Goal: Information Seeking & Learning: Learn about a topic

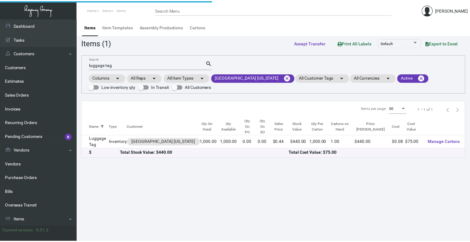
scroll to position [98, 0]
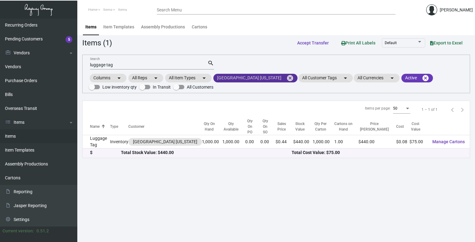
click at [286, 78] on mat-icon "cancel" at bounding box center [289, 78] width 7 height 7
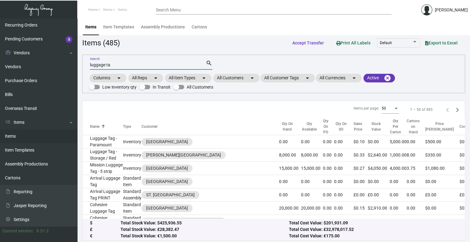
click at [126, 66] on input "luggage ta" at bounding box center [148, 65] width 116 height 5
type input "l"
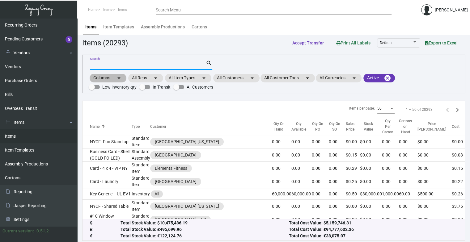
click at [243, 82] on div "Columns arrow_drop_down All Reps arrow_drop_down All Item Types arrow_drop_down…" at bounding box center [274, 82] width 370 height 18
click at [244, 78] on mat-chip "All Customers arrow_drop_down" at bounding box center [236, 78] width 46 height 9
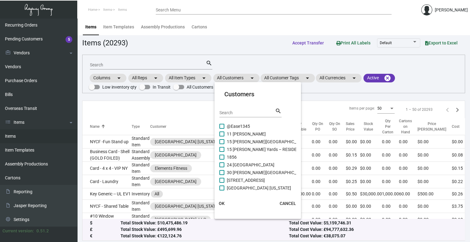
drag, startPoint x: 242, startPoint y: 112, endPoint x: 233, endPoint y: 107, distance: 11.2
click at [233, 107] on mat-card-header "Customers Search search" at bounding box center [258, 106] width 77 height 33
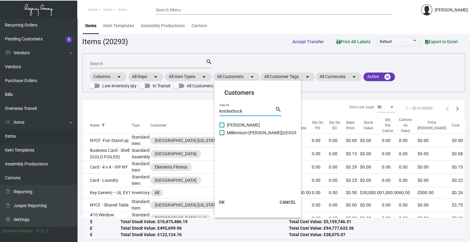
type input "knickerbock"
click at [236, 126] on span "[PERSON_NAME]" at bounding box center [243, 125] width 33 height 7
click at [222, 128] on input "[PERSON_NAME]" at bounding box center [222, 128] width 0 height 0
checkbox input "true"
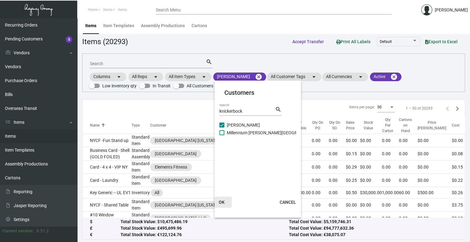
click at [224, 198] on button "OK" at bounding box center [222, 202] width 20 height 11
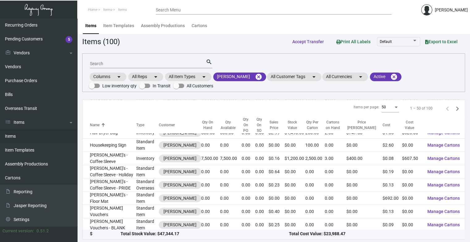
scroll to position [570, 0]
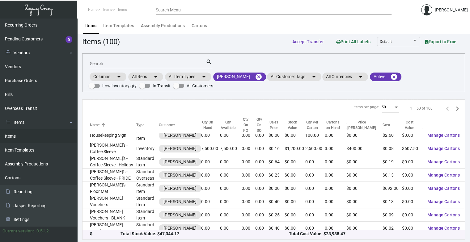
click at [144, 66] on div "Search" at bounding box center [148, 64] width 116 height 10
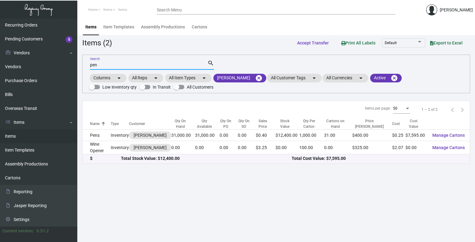
scroll to position [0, 0]
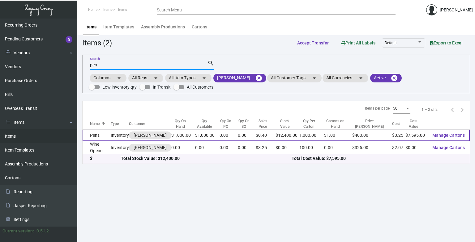
type input "pen"
click at [118, 138] on td "Inventory" at bounding box center [120, 135] width 18 height 11
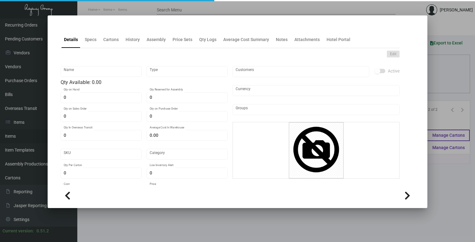
type input "Pens"
type input "Inventory"
type input "31,000"
type input "$ 0.245"
type input "1692"
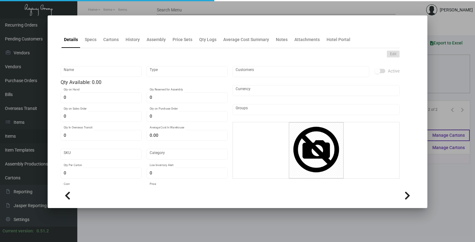
type input "Standard"
type input "1,000"
type input "15,000"
type input "$ 0.245"
type input "$ 0.40"
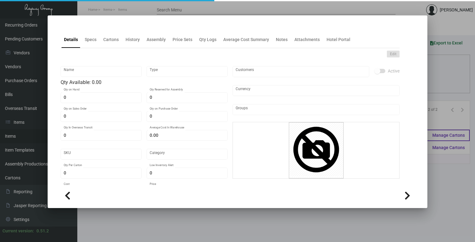
type textarea "Pens: top part is copper pen body shining chrome, bottom part is black color st…"
checkbox input "true"
type input "United States Dollar $"
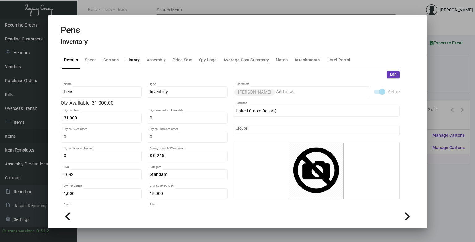
click at [131, 60] on div "History" at bounding box center [133, 60] width 14 height 6
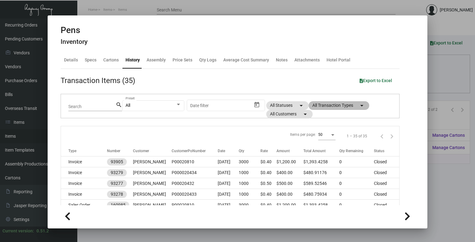
drag, startPoint x: 355, startPoint y: 103, endPoint x: 349, endPoint y: 100, distance: 6.8
click at [349, 100] on div "All Preset Start date – Date filter All Statuses arrow_drop_down All Transactio…" at bounding box center [257, 106] width 270 height 24
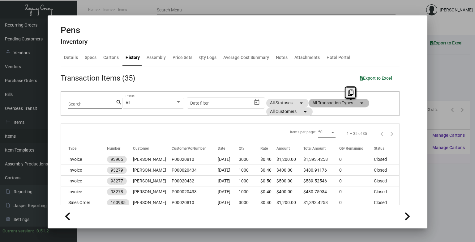
drag, startPoint x: 349, startPoint y: 100, endPoint x: 319, endPoint y: 99, distance: 29.4
click at [319, 99] on mat-chip "All Transaction Types arrow_drop_down" at bounding box center [339, 103] width 61 height 9
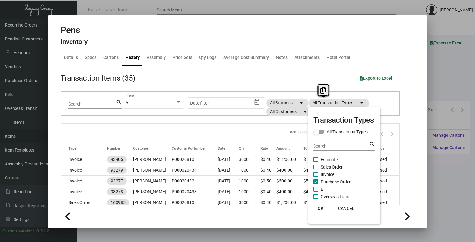
click at [333, 182] on span "Purchase Order" at bounding box center [336, 181] width 30 height 7
click at [316, 185] on input "Purchase Order" at bounding box center [315, 185] width 0 height 0
click at [333, 182] on span "Purchase Order" at bounding box center [336, 181] width 30 height 7
click at [316, 185] on input "Purchase Order" at bounding box center [315, 185] width 0 height 0
checkbox input "true"
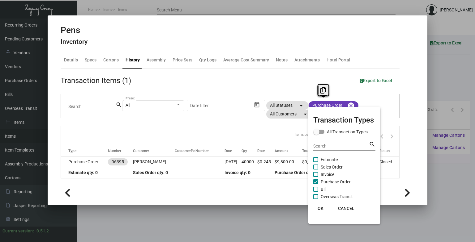
scroll to position [0, 0]
click at [254, 163] on div at bounding box center [237, 121] width 475 height 242
click at [254, 163] on td "40000" at bounding box center [250, 162] width 16 height 11
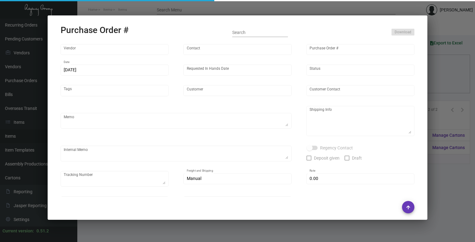
type input "Prostar - Pens"
type input "[PERSON_NAME]"
type input "96395"
type input "[DATE]"
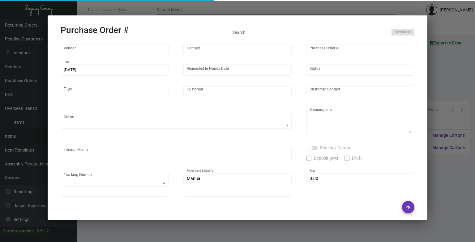
type input "[PERSON_NAME]"
type textarea "Ship 20K first, rest wait"
type textarea "Regency Group NJ - [PERSON_NAME] [STREET_ADDRESS]"
checkbox input "true"
type input "$ 0.00"
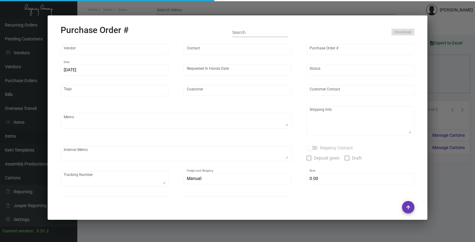
type input "United States Dollar $"
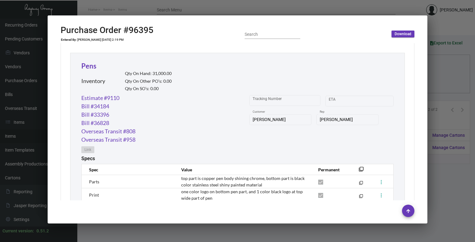
scroll to position [281, 0]
click at [91, 97] on link "Estimate #9110" at bounding box center [100, 97] width 38 height 8
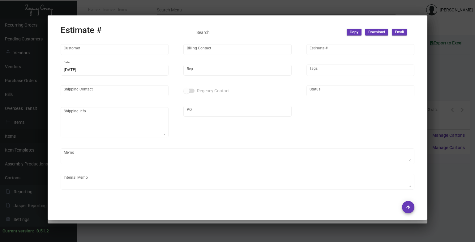
type input "[PERSON_NAME]"
type input "9110"
type input "[DATE]"
type input "[PERSON_NAME]"
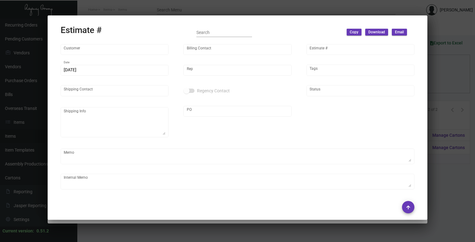
type input "[PERSON_NAME]"
type input "United States Dollar $"
type input "$ 0.00"
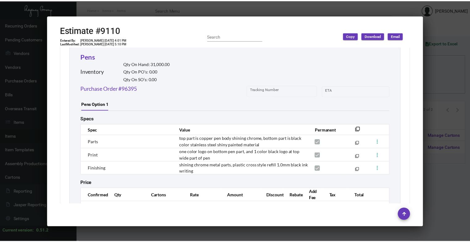
scroll to position [768, 0]
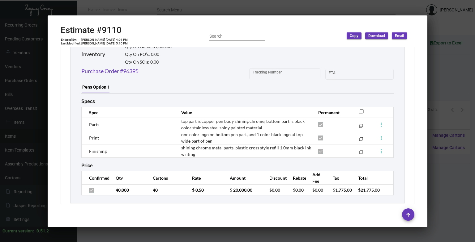
click at [465, 71] on div at bounding box center [237, 121] width 475 height 242
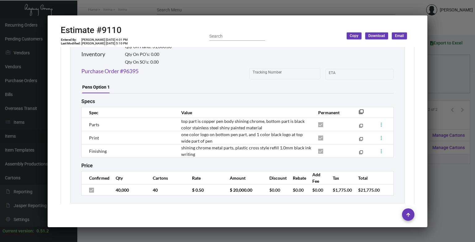
click at [465, 71] on div at bounding box center [237, 121] width 475 height 242
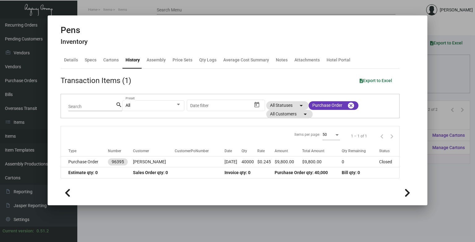
click at [466, 82] on div at bounding box center [237, 121] width 475 height 242
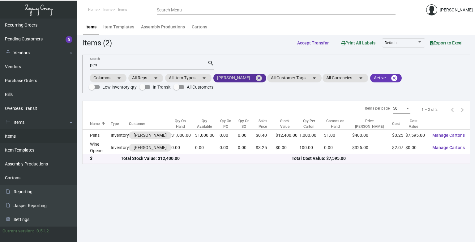
click at [255, 81] on mat-icon "cancel" at bounding box center [258, 78] width 7 height 7
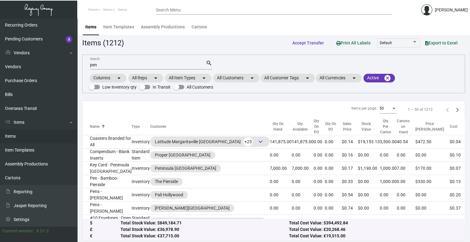
click at [155, 64] on input "pen" at bounding box center [148, 65] width 116 height 5
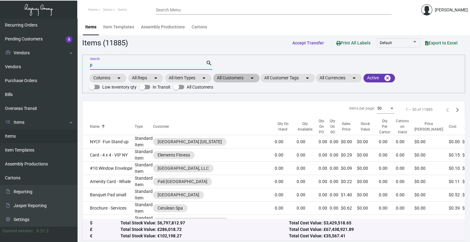
type input "p"
click at [243, 80] on mat-chip "All Customers arrow_drop_down" at bounding box center [236, 78] width 46 height 9
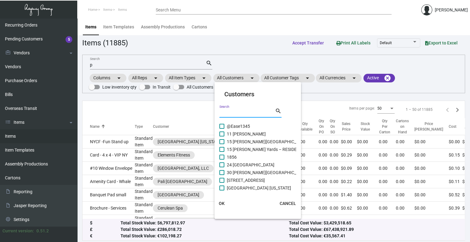
click at [244, 115] on input "Search" at bounding box center [248, 113] width 56 height 5
click at [234, 112] on input "Search" at bounding box center [248, 113] width 56 height 5
type input "aman"
click at [257, 151] on span "AMAN [US_STATE]" at bounding box center [244, 149] width 35 height 7
click at [222, 152] on input "AMAN [US_STATE]" at bounding box center [222, 152] width 0 height 0
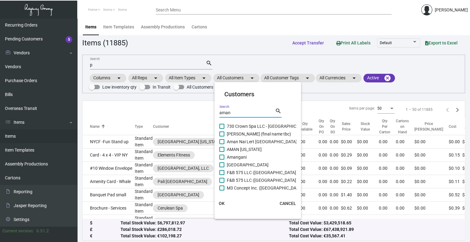
checkbox input "true"
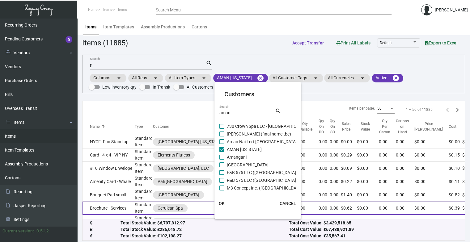
drag, startPoint x: 222, startPoint y: 205, endPoint x: 216, endPoint y: 206, distance: 5.3
click at [221, 205] on span "OK" at bounding box center [222, 203] width 6 height 5
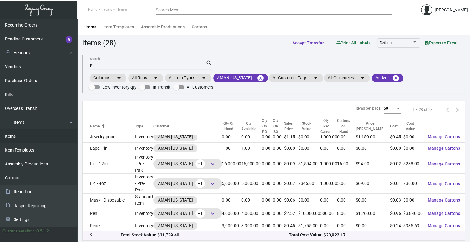
scroll to position [150, 0]
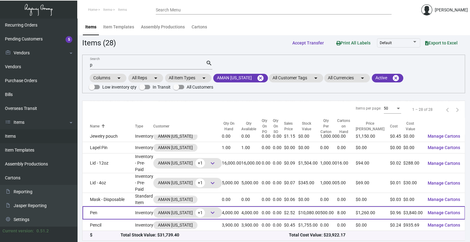
click at [116, 207] on td "Pen" at bounding box center [109, 213] width 53 height 13
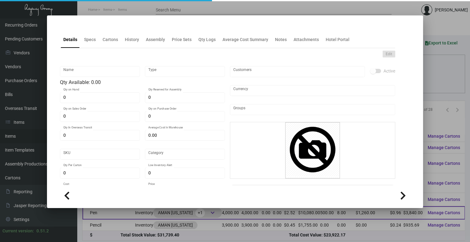
scroll to position [153, 0]
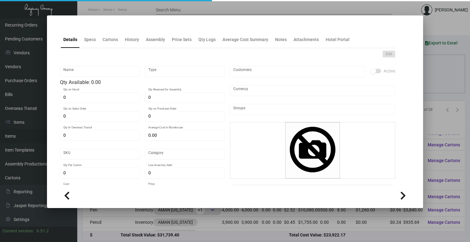
type input "Pen"
type input "Inventory"
type input "4,000"
type input "20,000"
type input "$ 1.06"
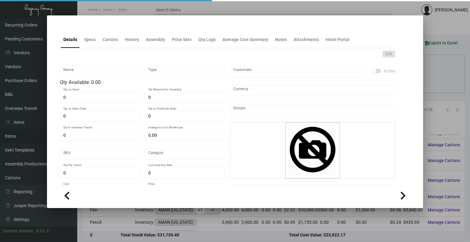
type input "AMNY131"
type input "Overseas"
type input "500"
type input "$ 0.96"
type input "$ 2.52"
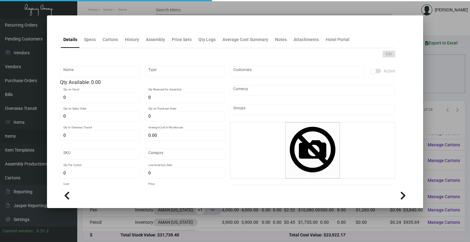
checkbox input "true"
type input "United States Dollar $"
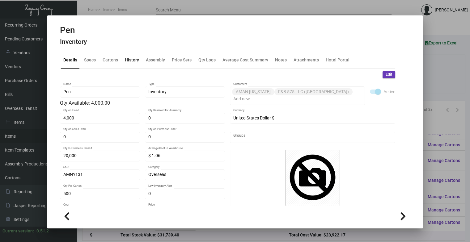
click at [129, 66] on div "History" at bounding box center [131, 60] width 19 height 15
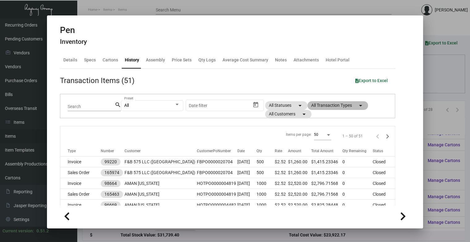
click at [351, 105] on mat-chip "All Transaction Types arrow_drop_down" at bounding box center [338, 105] width 61 height 9
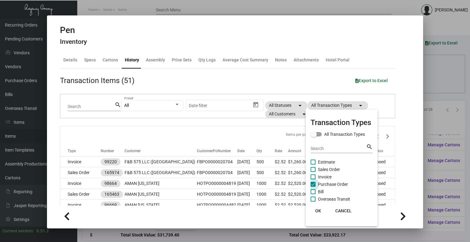
click at [336, 184] on span "Purchase Order" at bounding box center [333, 184] width 30 height 7
click at [313, 187] on input "Purchase Order" at bounding box center [313, 187] width 0 height 0
click at [336, 184] on span "Purchase Order" at bounding box center [333, 184] width 30 height 7
click at [313, 187] on input "Purchase Order" at bounding box center [313, 187] width 0 height 0
checkbox input "true"
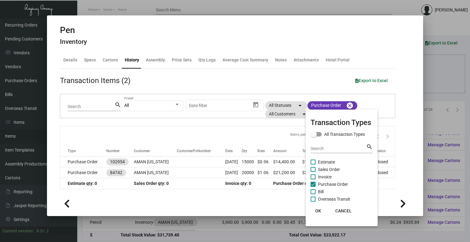
click at [318, 213] on span "OK" at bounding box center [318, 211] width 6 height 5
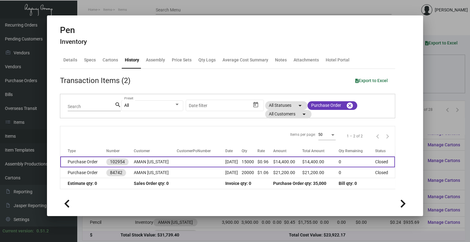
click at [250, 157] on td "15000" at bounding box center [249, 162] width 15 height 11
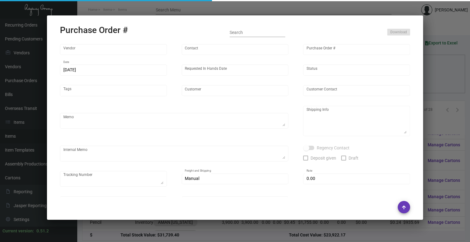
type input "TLPen - Ningbo Tuoli Stationery"
type input "[PERSON_NAME]"
type input "102954"
type input "[DATE]"
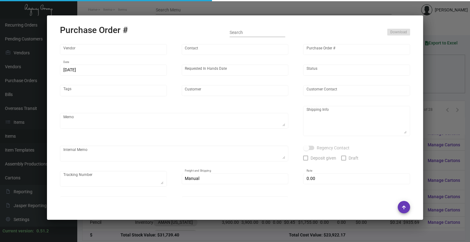
type input "AMAN [US_STATE]"
type textarea "Please ship by boat to our NJ warehouse."
type textarea "Regency Group NJ - [PERSON_NAME] [STREET_ADDRESS]"
type textarea "Production will be done in early March. ETA assume late April to early May."
checkbox input "true"
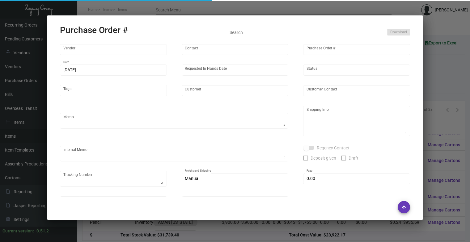
type input "$ 0.00"
type input "United States Dollar $"
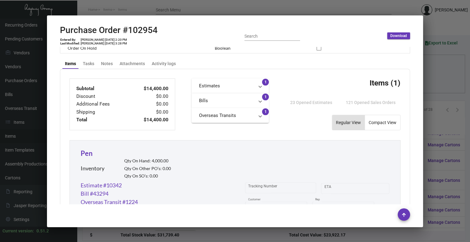
scroll to position [310, 0]
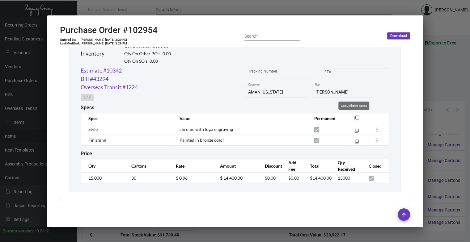
click at [355, 118] on mat-icon "filter_none" at bounding box center [357, 120] width 5 height 5
click at [109, 68] on link "Estimate #10342" at bounding box center [101, 70] width 41 height 8
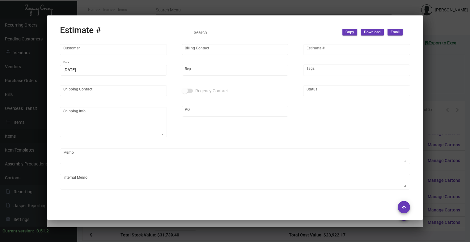
type input "AMAN [US_STATE]"
type input "AMAN Crown 730 Invest LLC"
type input "10342"
type input "[DATE]"
type input "[PERSON_NAME]"
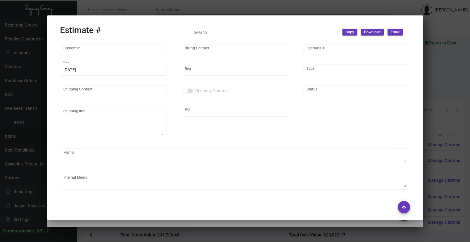
type input "United States Dollar $"
type input "$ 0.00"
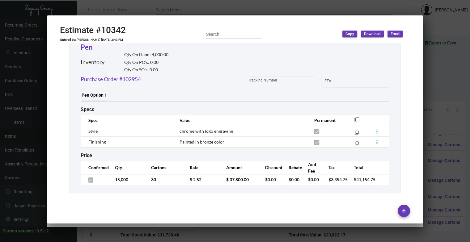
scroll to position [347, 0]
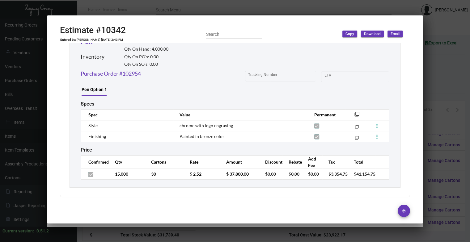
click at [441, 83] on div at bounding box center [235, 121] width 470 height 242
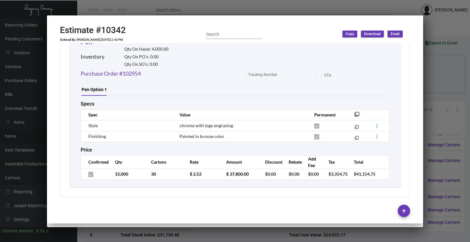
click at [441, 83] on div at bounding box center [235, 121] width 470 height 242
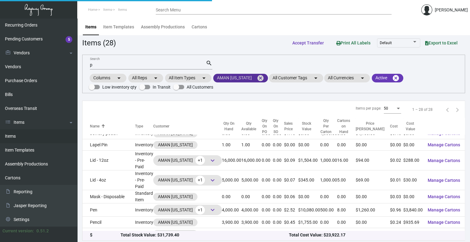
click at [261, 77] on mat-icon "cancel" at bounding box center [260, 78] width 7 height 7
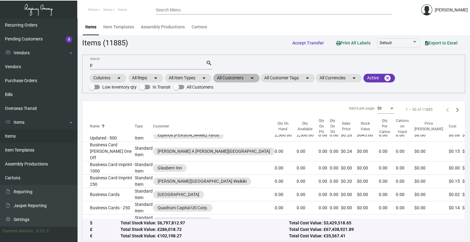
drag, startPoint x: 247, startPoint y: 74, endPoint x: 244, endPoint y: 85, distance: 11.6
click at [242, 71] on div "p Search search Columns arrow_drop_down All Reps arrow_drop_down All Item Types…" at bounding box center [273, 74] width 383 height 39
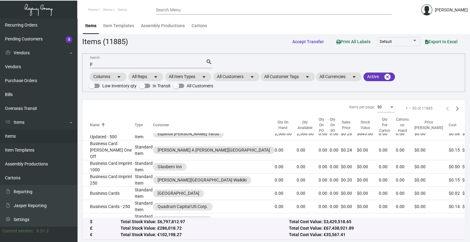
drag, startPoint x: 244, startPoint y: 85, endPoint x: 245, endPoint y: 94, distance: 8.7
click at [245, 94] on app-items "Items (11885) Accept Transfer Print All Labels Default Export to Excel p Search…" at bounding box center [273, 138] width 383 height 204
click at [251, 82] on div "Columns arrow_drop_down All Reps arrow_drop_down All Item Types arrow_drop_down…" at bounding box center [274, 81] width 370 height 18
click at [255, 76] on mat-icon "arrow_drop_down" at bounding box center [252, 76] width 7 height 7
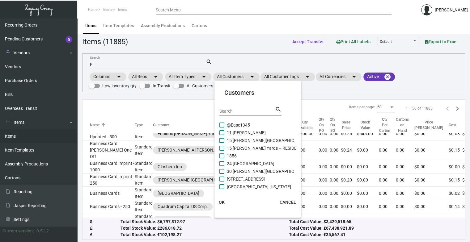
click at [244, 111] on input "Search" at bounding box center [248, 111] width 56 height 5
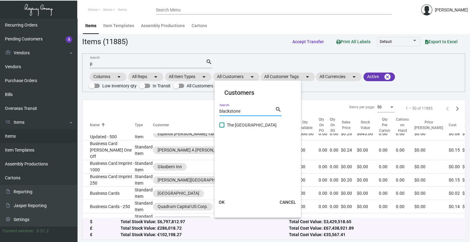
type input "blackstone"
click at [239, 127] on span "The [GEOGRAPHIC_DATA]" at bounding box center [252, 125] width 50 height 7
click at [222, 128] on input "The [GEOGRAPHIC_DATA]" at bounding box center [222, 128] width 0 height 0
checkbox input "true"
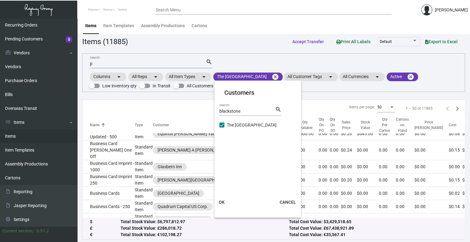
click at [224, 204] on span "OK" at bounding box center [222, 202] width 6 height 5
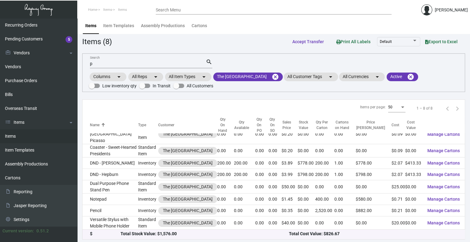
scroll to position [9, 0]
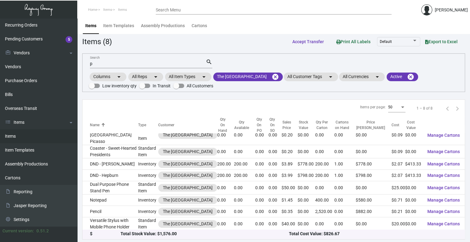
click at [157, 64] on input "p" at bounding box center [148, 64] width 116 height 5
type input "o"
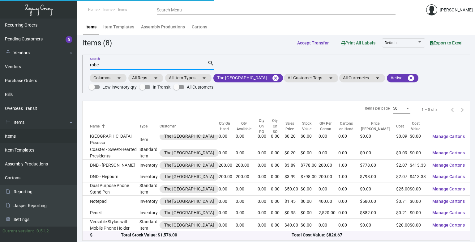
scroll to position [0, 0]
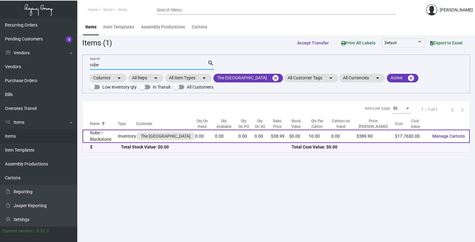
type input "robe"
click at [96, 136] on td "Robe -- Blackstone" at bounding box center [100, 136] width 35 height 13
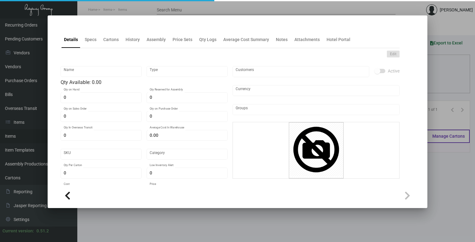
type input "Robe -- Blackstone"
type input "Inventory"
type input "$ 17.76"
type input "Overseas"
type input "10"
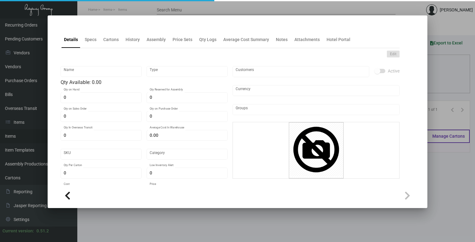
type input "70"
type input "$ 17.76"
type input "$ 38.99"
checkbox input "true"
type input "United States Dollar $"
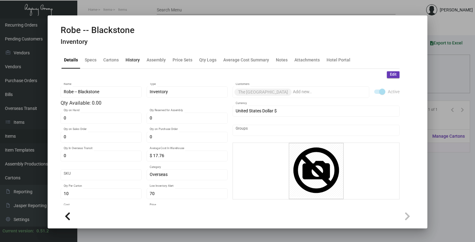
click at [131, 58] on div "History" at bounding box center [133, 60] width 14 height 6
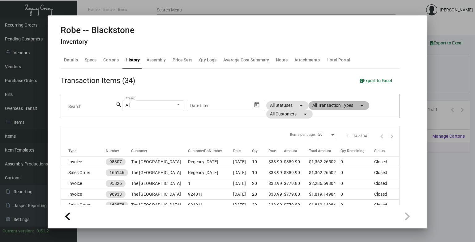
click at [333, 104] on mat-chip "All Transaction Types arrow_drop_down" at bounding box center [339, 105] width 61 height 9
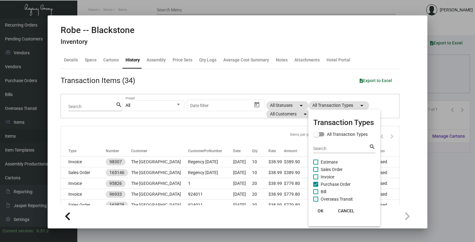
click at [328, 186] on span "Purchase Order" at bounding box center [336, 184] width 30 height 7
click at [316, 187] on input "Purchase Order" at bounding box center [315, 187] width 0 height 0
click at [328, 186] on span "Purchase Order" at bounding box center [336, 184] width 30 height 7
click at [316, 187] on input "Purchase Order" at bounding box center [315, 187] width 0 height 0
checkbox input "true"
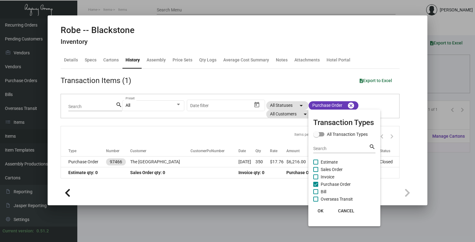
click at [435, 86] on div at bounding box center [237, 121] width 475 height 242
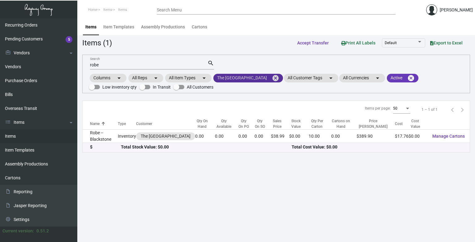
click at [279, 81] on mat-icon "cancel" at bounding box center [275, 78] width 7 height 7
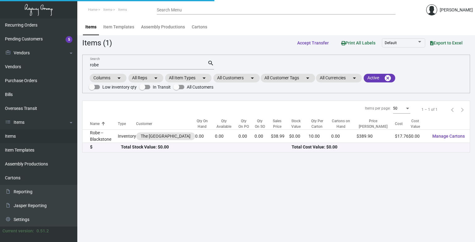
click at [126, 58] on mat-form-field "robe Search search" at bounding box center [152, 64] width 124 height 19
drag, startPoint x: 131, startPoint y: 70, endPoint x: 135, endPoint y: 73, distance: 5.8
click at [135, 73] on div "robe Search search Columns arrow_drop_down All Reps arrow_drop_down All Item Ty…" at bounding box center [276, 74] width 388 height 39
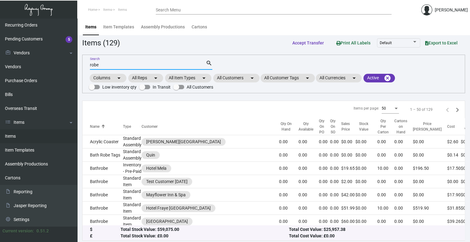
drag, startPoint x: 135, startPoint y: 73, endPoint x: 124, endPoint y: 66, distance: 13.6
click at [124, 66] on input "robe" at bounding box center [148, 65] width 116 height 5
type input "r"
type input "e"
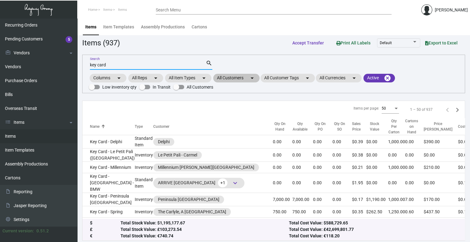
type input "key card"
click at [232, 75] on mat-chip "All Customers arrow_drop_down" at bounding box center [236, 78] width 46 height 9
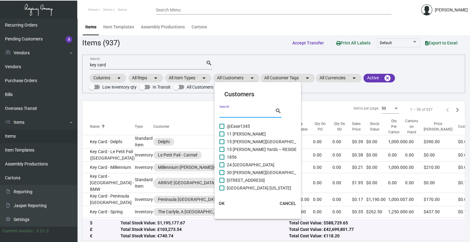
click at [235, 113] on input "Search" at bounding box center [248, 113] width 56 height 5
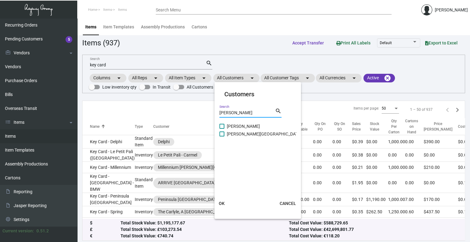
type input "[PERSON_NAME]"
click at [237, 127] on span "[PERSON_NAME]" at bounding box center [243, 126] width 33 height 7
click at [222, 129] on input "[PERSON_NAME]" at bounding box center [222, 129] width 0 height 0
checkbox input "true"
click at [254, 115] on input "[PERSON_NAME]" at bounding box center [248, 113] width 56 height 5
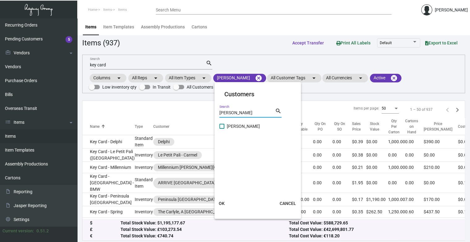
type input "[PERSON_NAME]"
click at [249, 125] on span "[PERSON_NAME]" at bounding box center [243, 126] width 33 height 7
click at [222, 129] on input "[PERSON_NAME]" at bounding box center [222, 129] width 0 height 0
checkbox input "true"
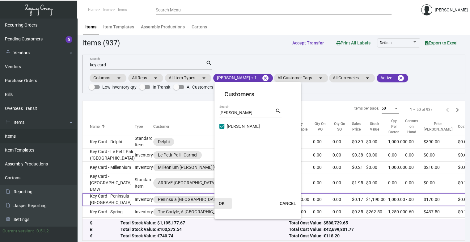
click at [218, 203] on button "OK" at bounding box center [222, 203] width 20 height 11
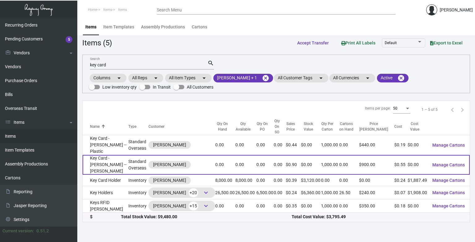
click at [120, 167] on td "Key Card - [PERSON_NAME] -- [PERSON_NAME]" at bounding box center [106, 165] width 46 height 20
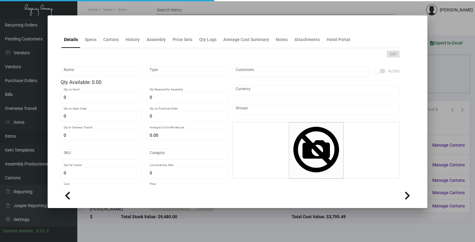
type input "Key Card - [PERSON_NAME] -- [PERSON_NAME]"
type input "Standard Overseas"
type input "10,000"
type input "$ 0.00"
type input "Overseas"
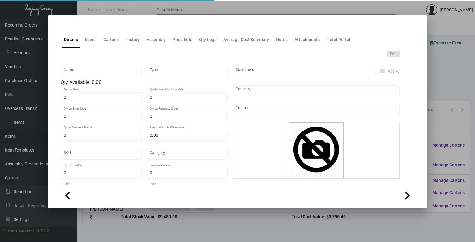
type input "1,000"
type input "$ 0.545"
type input "$ 0.90"
checkbox input "true"
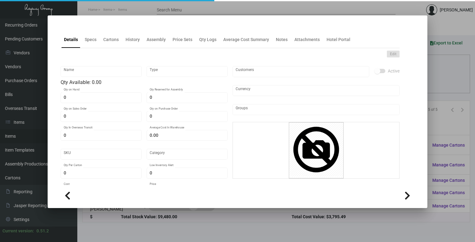
type input "United States Dollar $"
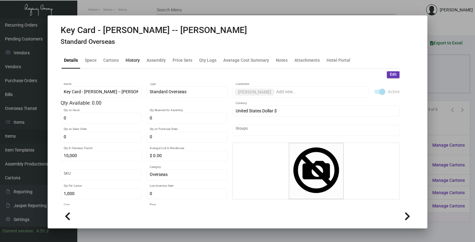
click at [134, 59] on div "History" at bounding box center [133, 60] width 14 height 6
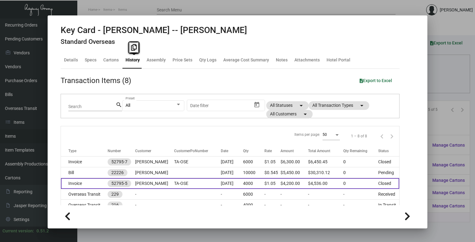
scroll to position [2, 0]
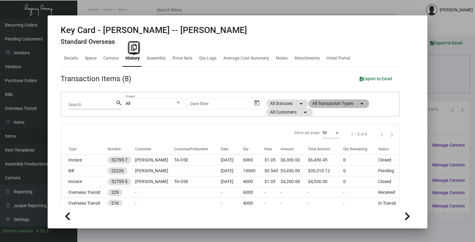
click at [349, 106] on mat-chip "All Transaction Types arrow_drop_down" at bounding box center [339, 104] width 61 height 9
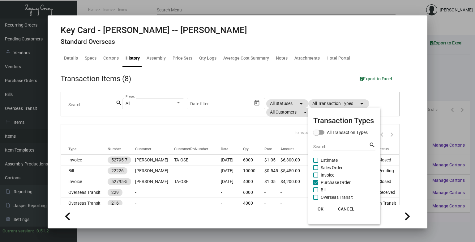
click at [343, 183] on span "Purchase Order" at bounding box center [336, 182] width 30 height 7
click at [316, 185] on input "Purchase Order" at bounding box center [315, 185] width 0 height 0
click at [343, 183] on span "Purchase Order" at bounding box center [336, 182] width 30 height 7
click at [316, 185] on input "Purchase Order" at bounding box center [315, 185] width 0 height 0
checkbox input "true"
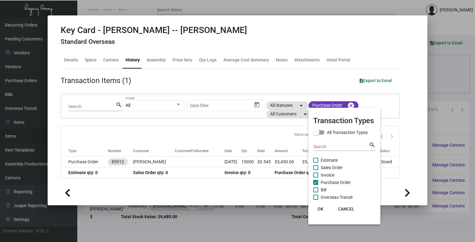
scroll to position [0, 0]
drag, startPoint x: 442, startPoint y: 113, endPoint x: 437, endPoint y: 109, distance: 6.4
click at [437, 109] on div at bounding box center [237, 121] width 475 height 242
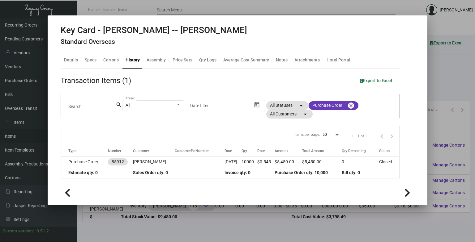
click at [437, 109] on div at bounding box center [237, 121] width 475 height 242
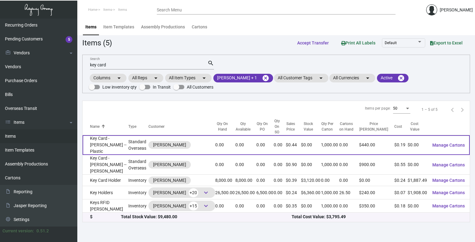
click at [108, 142] on td "Key Card - [PERSON_NAME] -- Plastic" at bounding box center [106, 145] width 46 height 20
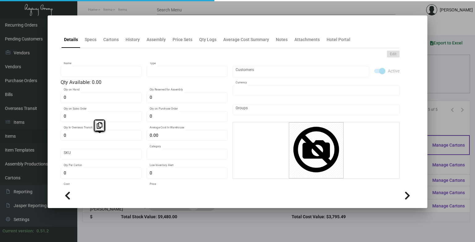
type input "Key Card - [PERSON_NAME] -- Plastic"
type input "Standard Overseas"
type input "$ 0.19"
type input "Overseas"
type input "1,000"
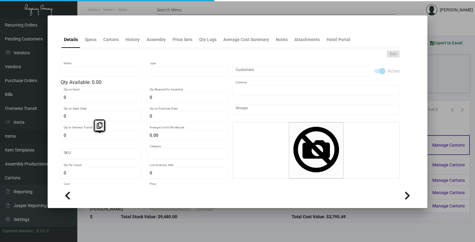
type input "$ 0.19"
type input "$ 0.44"
checkbox input "true"
type input "United States Dollar $"
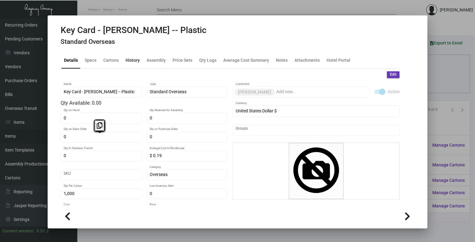
click at [132, 64] on div "History" at bounding box center [132, 60] width 19 height 15
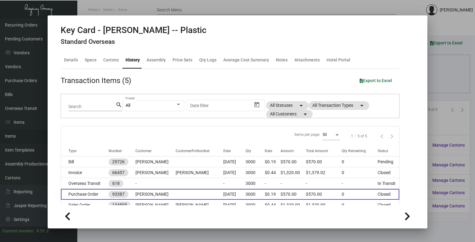
click at [240, 193] on td "[DATE]" at bounding box center [234, 194] width 22 height 11
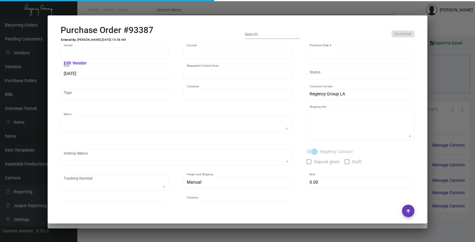
type input "CHENGDU MIND IOT TECHNOLOGY"
type input "[PERSON_NAME]"
type input "93387"
type input "[DATE]"
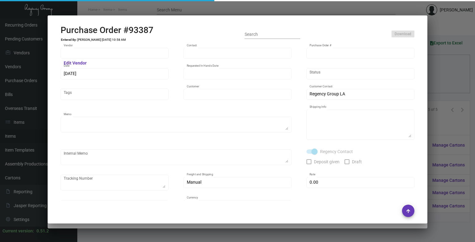
type input "[PERSON_NAME]"
type textarea "AIR to LA."
type textarea "Regency Group LA [STREET_ADDRESS]"
checkbox input "true"
type input "$ 0.00"
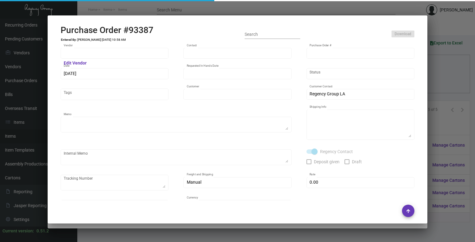
type input "United States Dollar $"
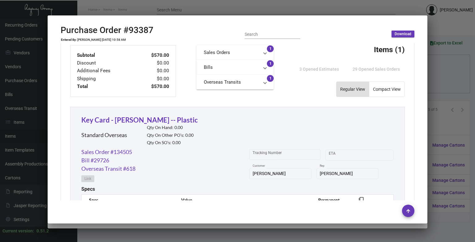
scroll to position [220, 0]
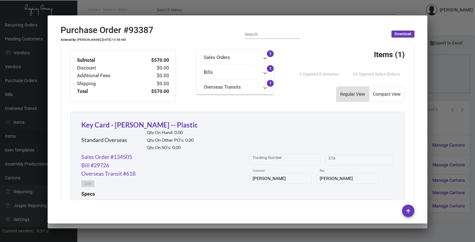
click at [454, 75] on div at bounding box center [237, 121] width 475 height 242
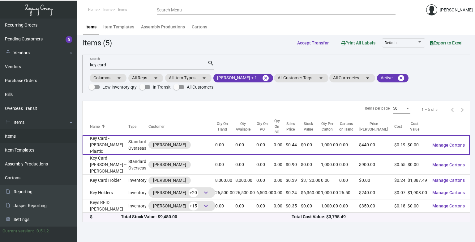
click at [128, 143] on td "Standard Overseas" at bounding box center [138, 145] width 20 height 20
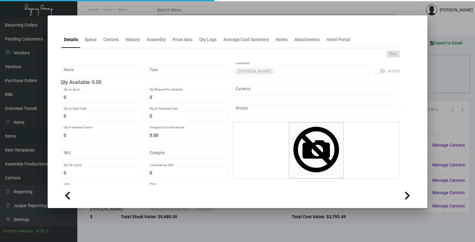
type input "Key Card - [PERSON_NAME] -- Plastic"
type input "Standard Overseas"
type input "$ 0.19"
type input "Overseas"
type input "1,000"
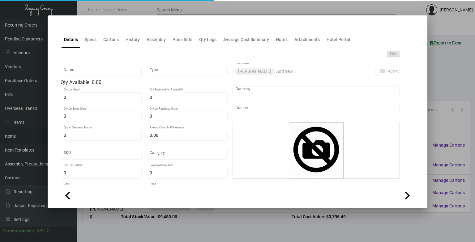
type input "$ 0.19"
type input "$ 0.44"
checkbox input "true"
type input "United States Dollar $"
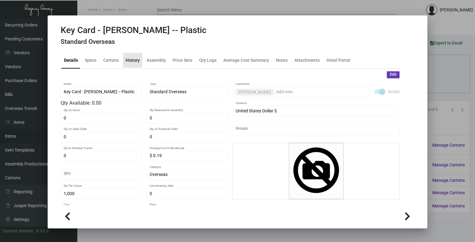
click at [134, 55] on div "History" at bounding box center [132, 60] width 19 height 15
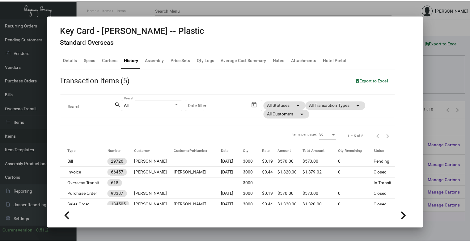
scroll to position [19, 0]
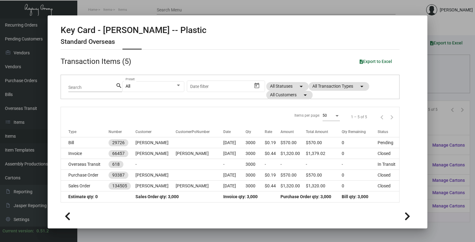
click at [464, 71] on div at bounding box center [237, 121] width 475 height 242
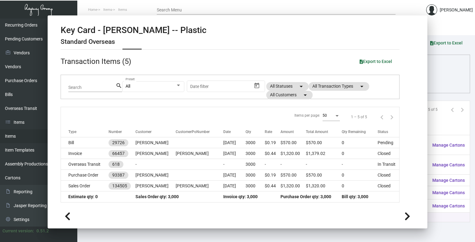
click at [464, 71] on div "key card Search search Columns arrow_drop_down All Reps arrow_drop_down All Ite…" at bounding box center [276, 74] width 388 height 39
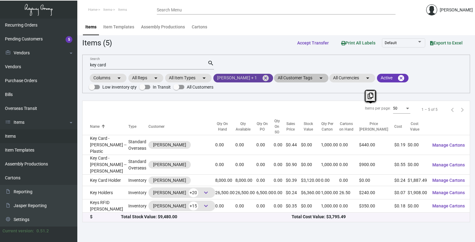
click at [265, 79] on mat-icon "cancel" at bounding box center [265, 78] width 7 height 7
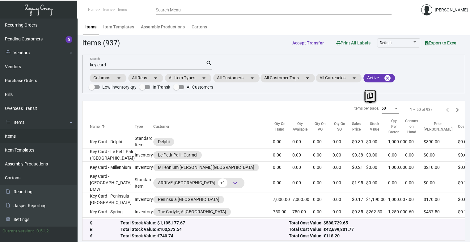
click at [186, 65] on input "key card" at bounding box center [148, 65] width 116 height 5
type input "k"
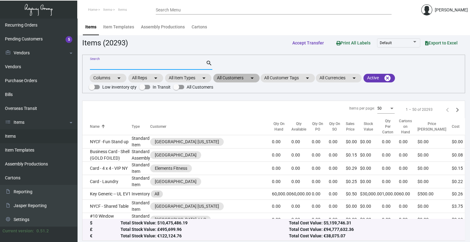
click at [216, 66] on div "Search search Columns arrow_drop_down All Reps arrow_drop_down All Item Types a…" at bounding box center [273, 74] width 383 height 39
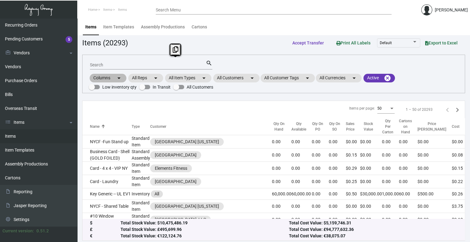
click at [238, 85] on div "Columns arrow_drop_down All Reps arrow_drop_down All Item Types arrow_drop_down…" at bounding box center [274, 82] width 370 height 18
click at [247, 79] on mat-chip "All Customers arrow_drop_down" at bounding box center [236, 78] width 46 height 9
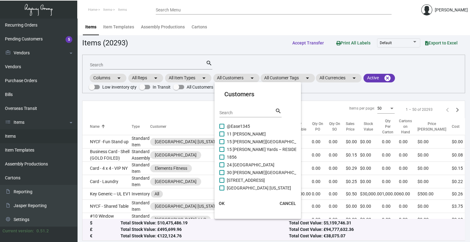
drag, startPoint x: 243, startPoint y: 111, endPoint x: 237, endPoint y: 106, distance: 7.8
click at [237, 106] on mat-card-header "Customers Search search" at bounding box center [258, 106] width 77 height 33
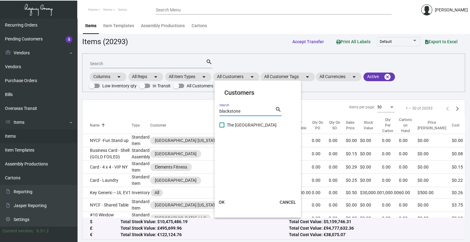
type input "blackstone"
click at [246, 127] on span "The [GEOGRAPHIC_DATA]" at bounding box center [252, 125] width 50 height 7
click at [222, 128] on input "The [GEOGRAPHIC_DATA]" at bounding box center [222, 128] width 0 height 0
checkbox input "true"
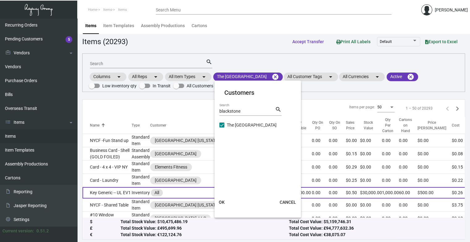
click at [222, 202] on span "OK" at bounding box center [222, 202] width 6 height 5
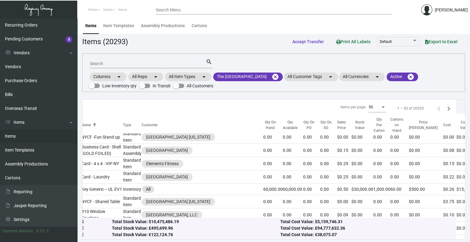
scroll to position [3, 0]
